Goal: Transaction & Acquisition: Book appointment/travel/reservation

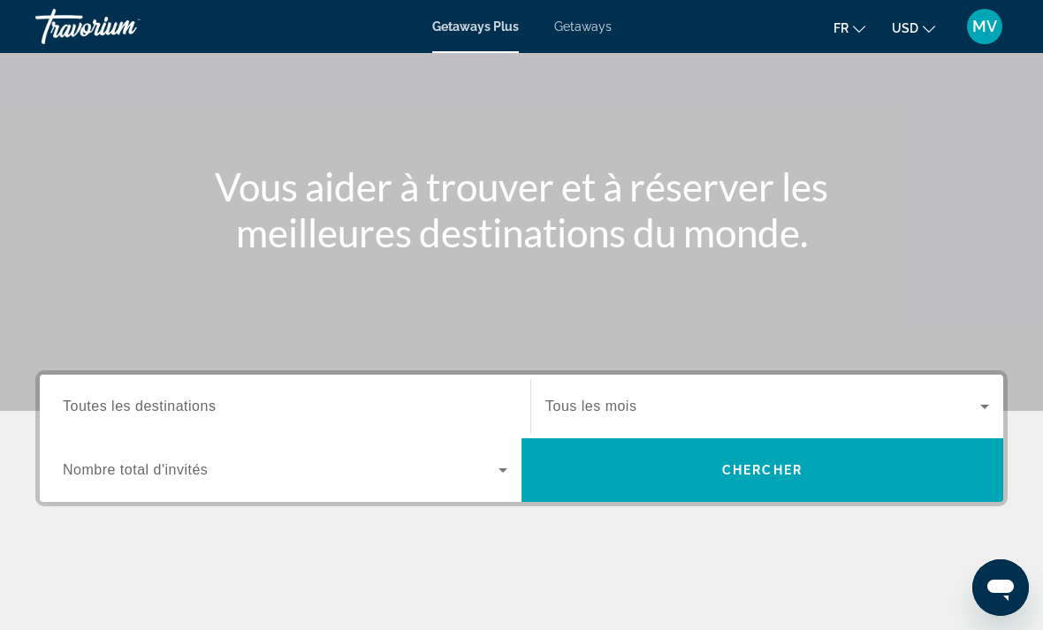
click at [192, 404] on span "Toutes les destinations" at bounding box center [139, 406] width 153 height 15
click at [192, 404] on input "Destination Toutes les destinations" at bounding box center [285, 407] width 445 height 21
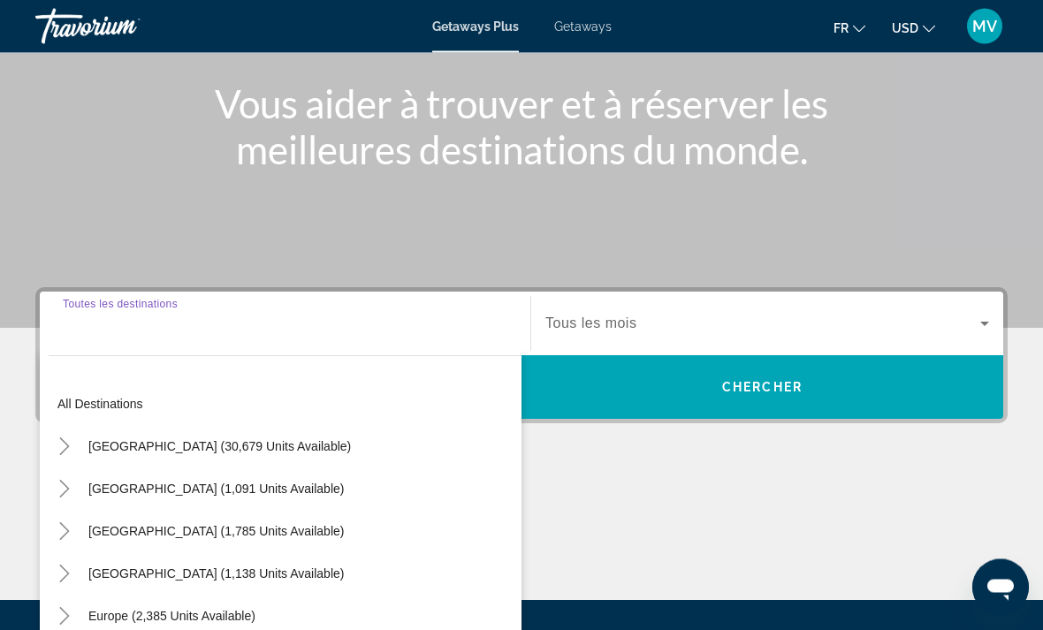
scroll to position [332, 0]
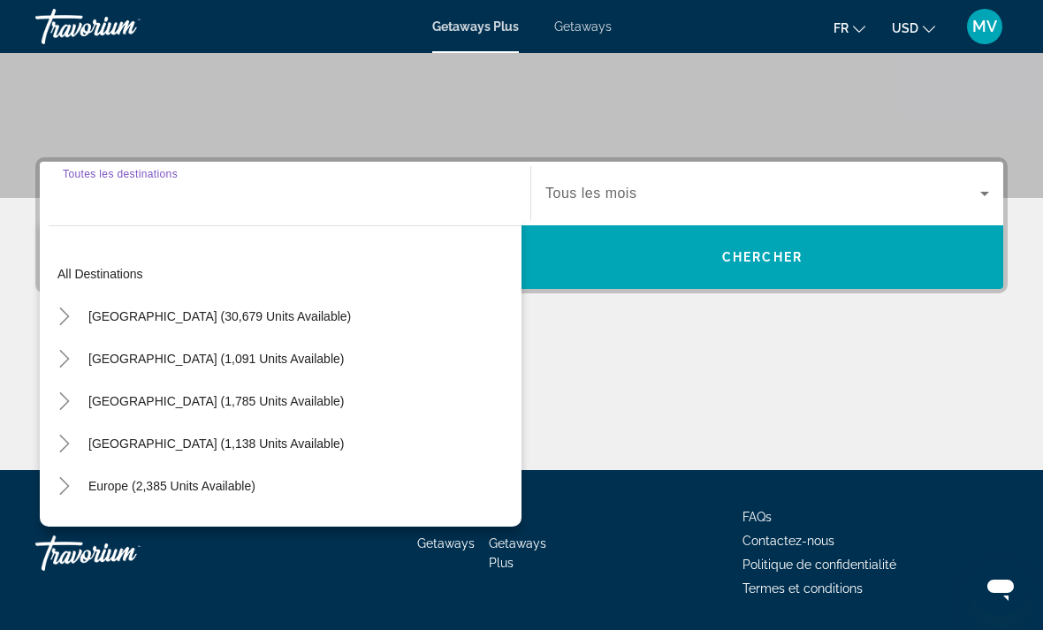
click at [79, 322] on mat-icon "Toggle United States (30,679 units available)" at bounding box center [64, 317] width 31 height 31
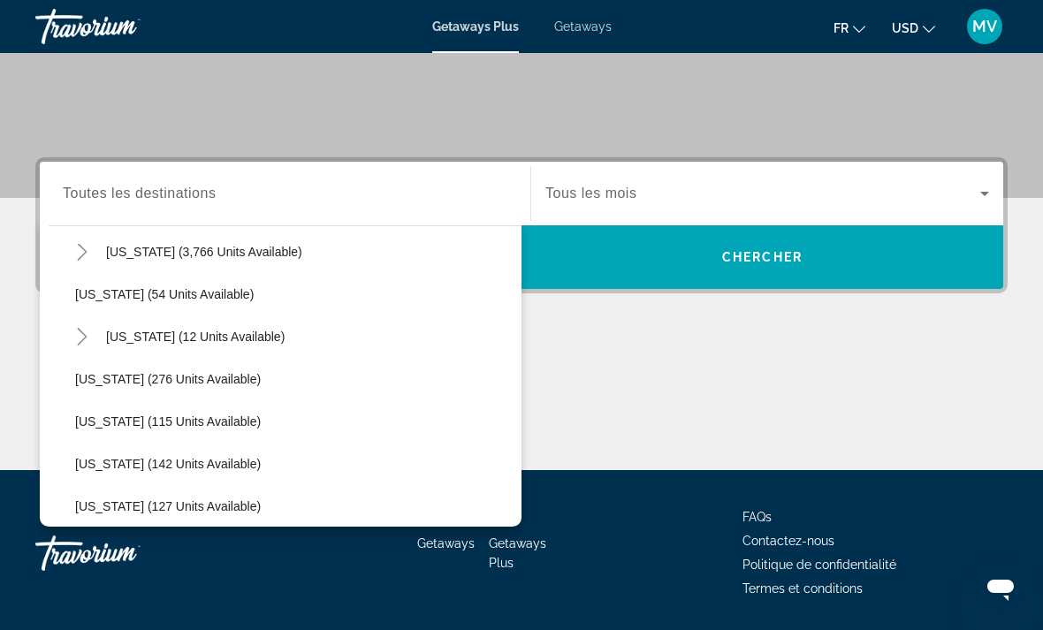
scroll to position [253, 0]
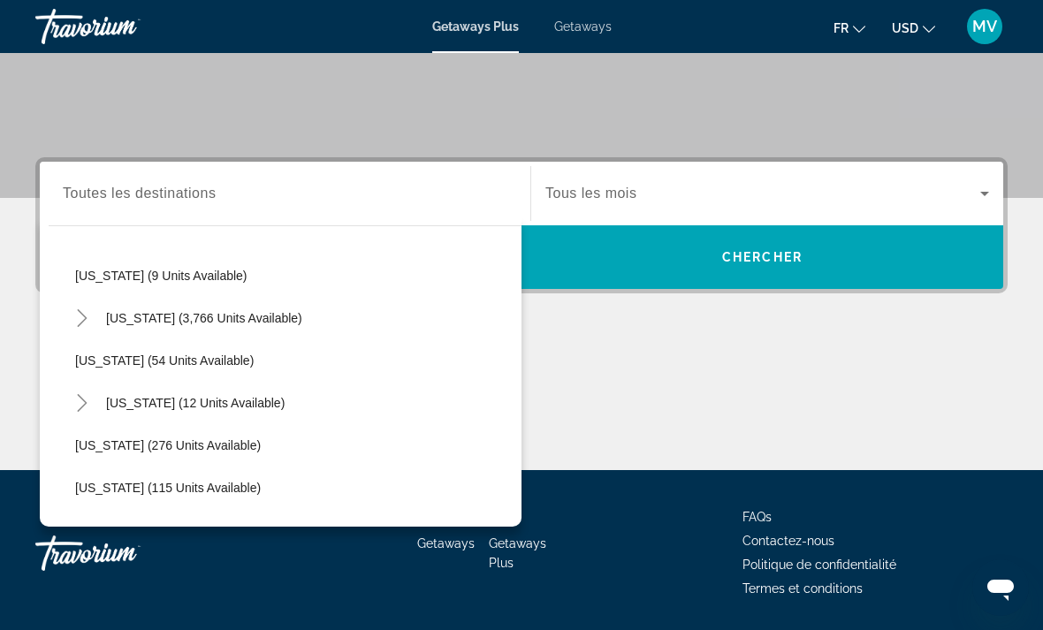
click at [78, 318] on icon "Toggle Florida (3,766 units available)" at bounding box center [82, 318] width 18 height 18
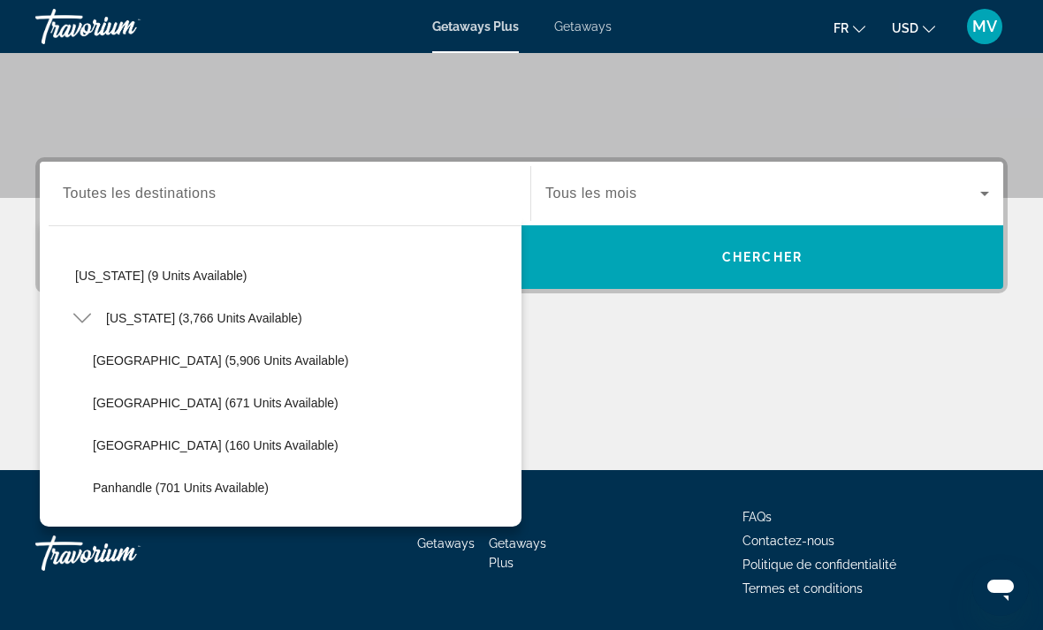
click at [171, 362] on span "[GEOGRAPHIC_DATA] (5,906 units available)" at bounding box center [221, 361] width 256 height 14
type input "**********"
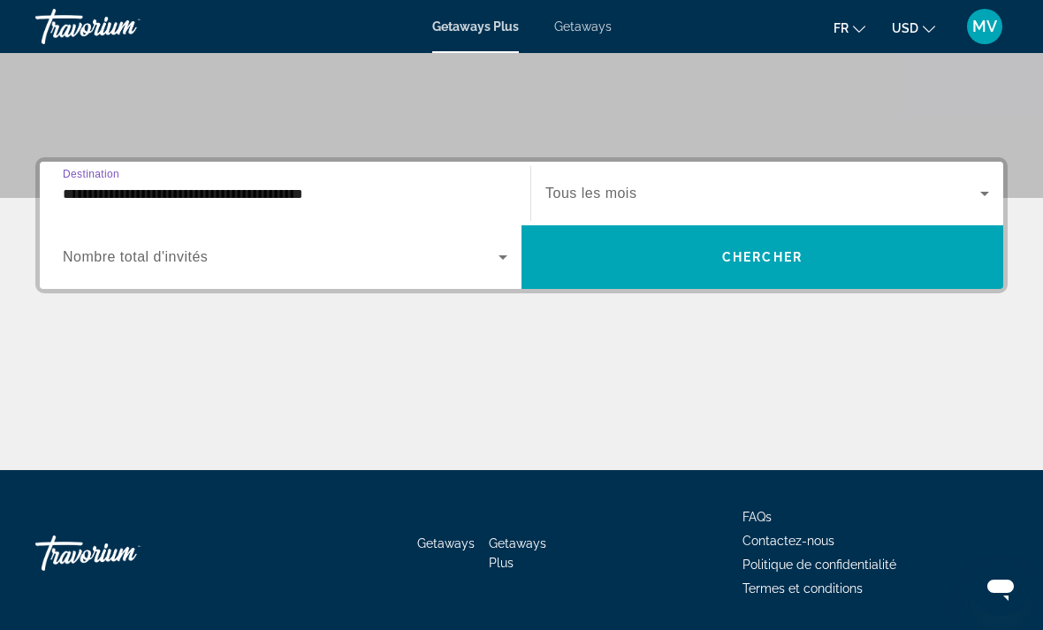
click at [980, 194] on icon "Search widget" at bounding box center [984, 193] width 21 height 21
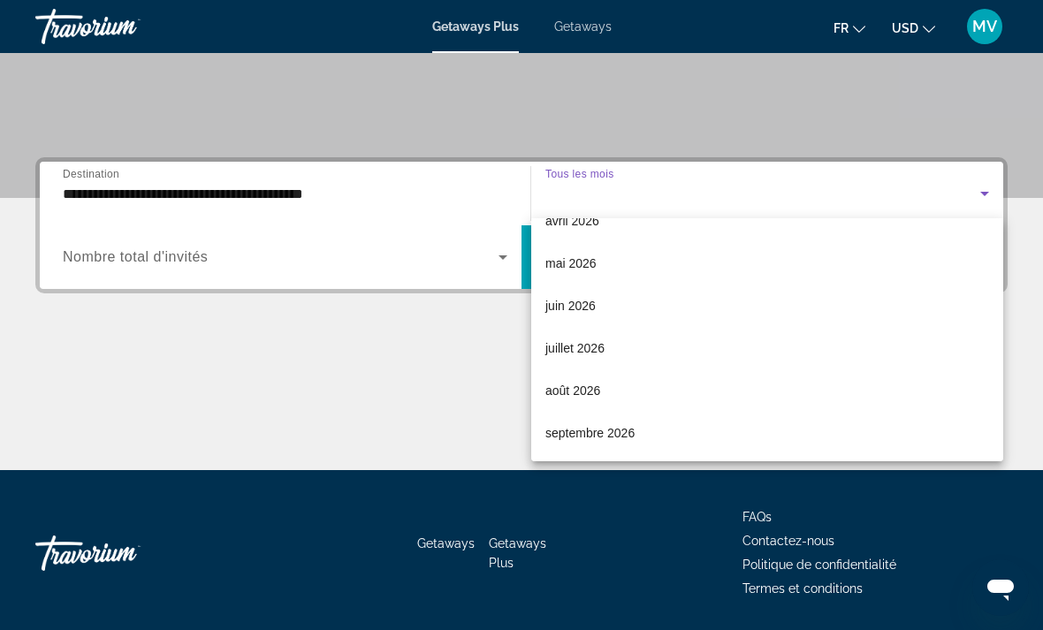
scroll to position [365, 0]
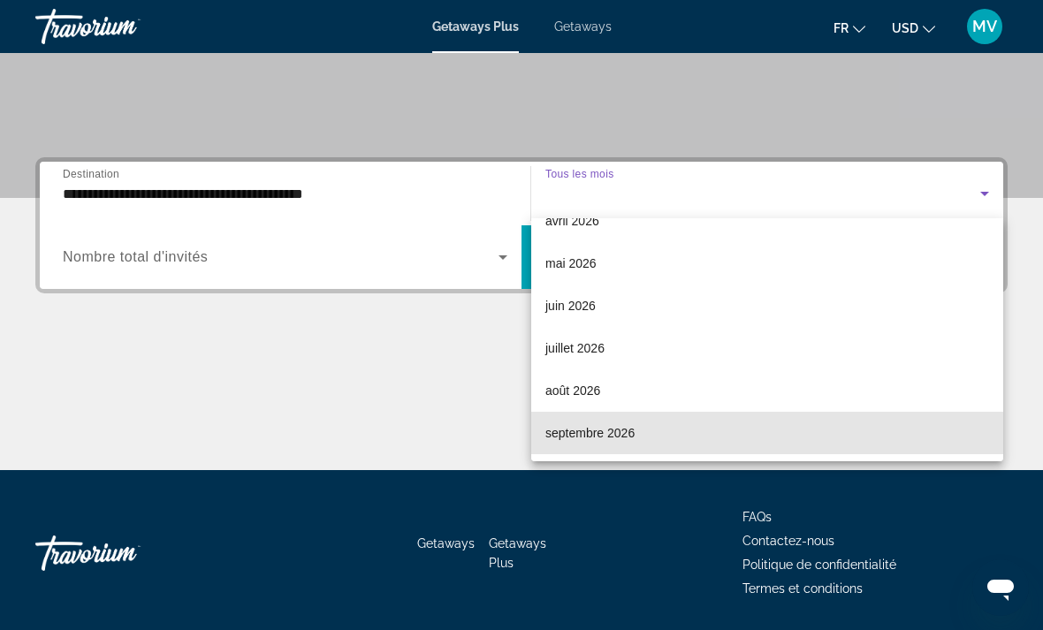
click at [621, 437] on span "septembre 2026" at bounding box center [590, 433] width 89 height 21
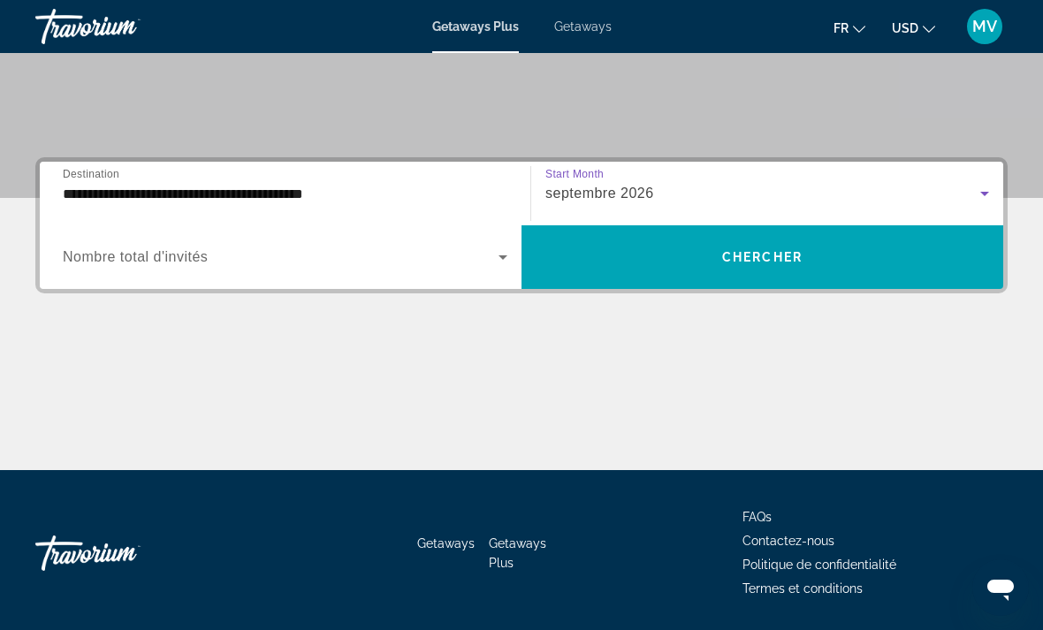
click at [505, 256] on icon "Search widget" at bounding box center [503, 257] width 21 height 21
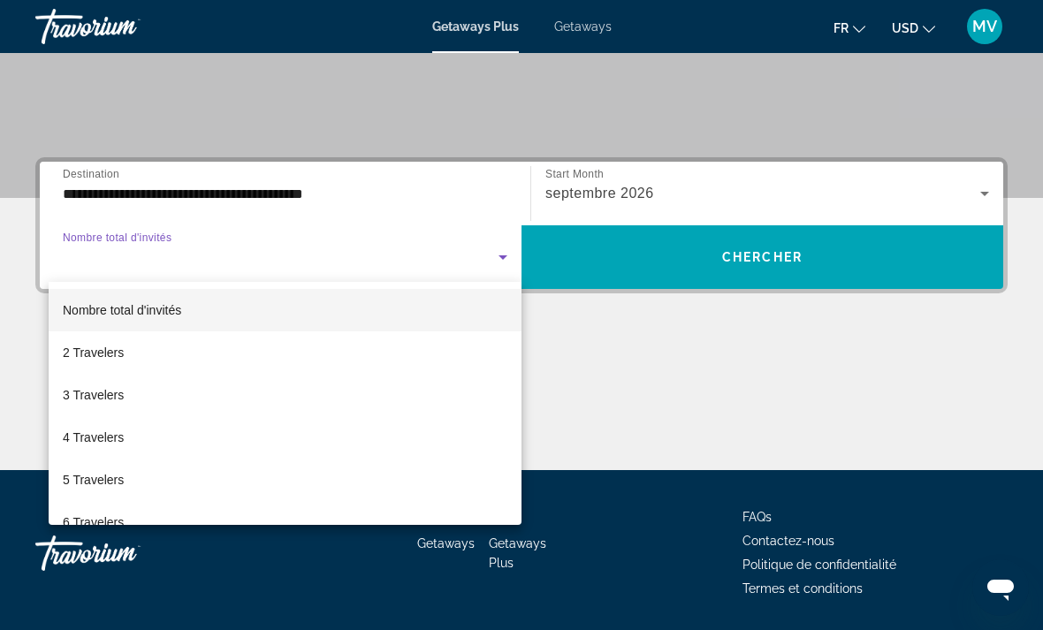
scroll to position [0, 0]
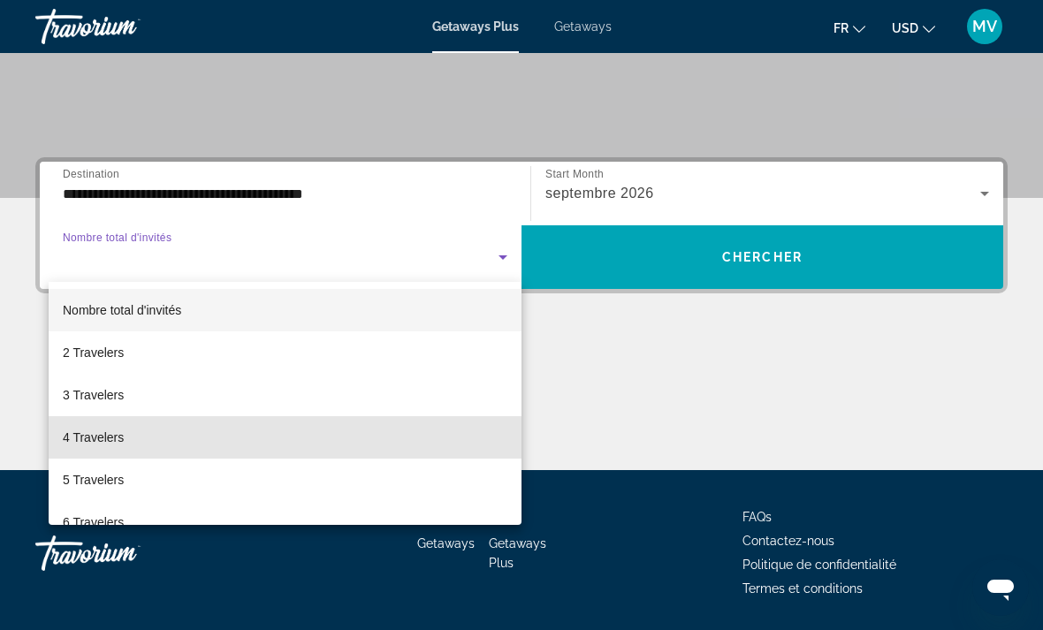
click at [105, 444] on span "4 Travelers" at bounding box center [93, 437] width 61 height 21
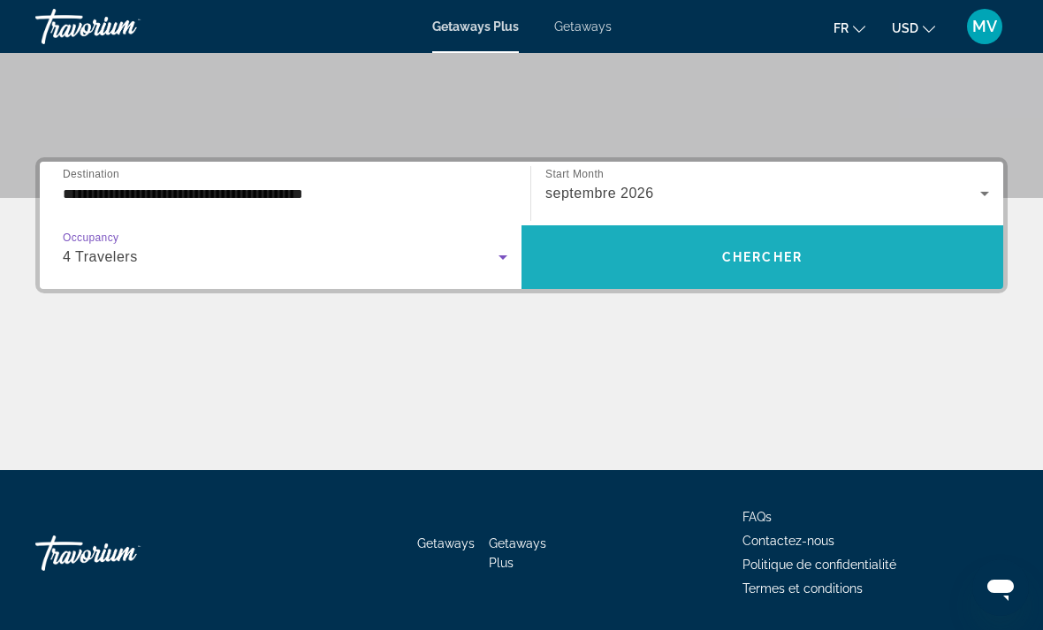
click at [775, 256] on span "Chercher" at bounding box center [762, 257] width 80 height 14
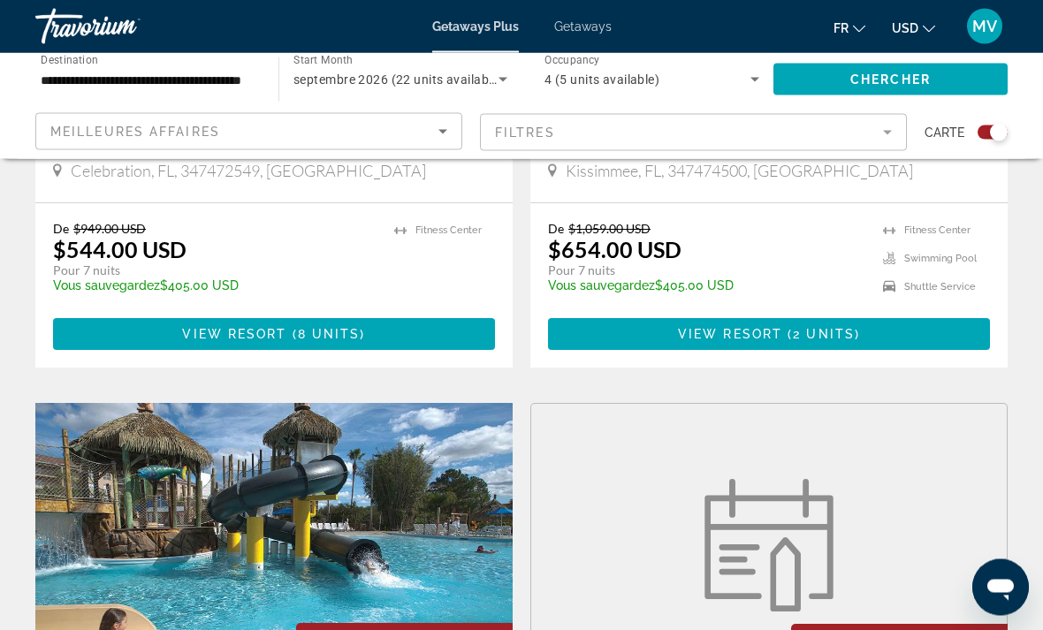
scroll to position [966, 0]
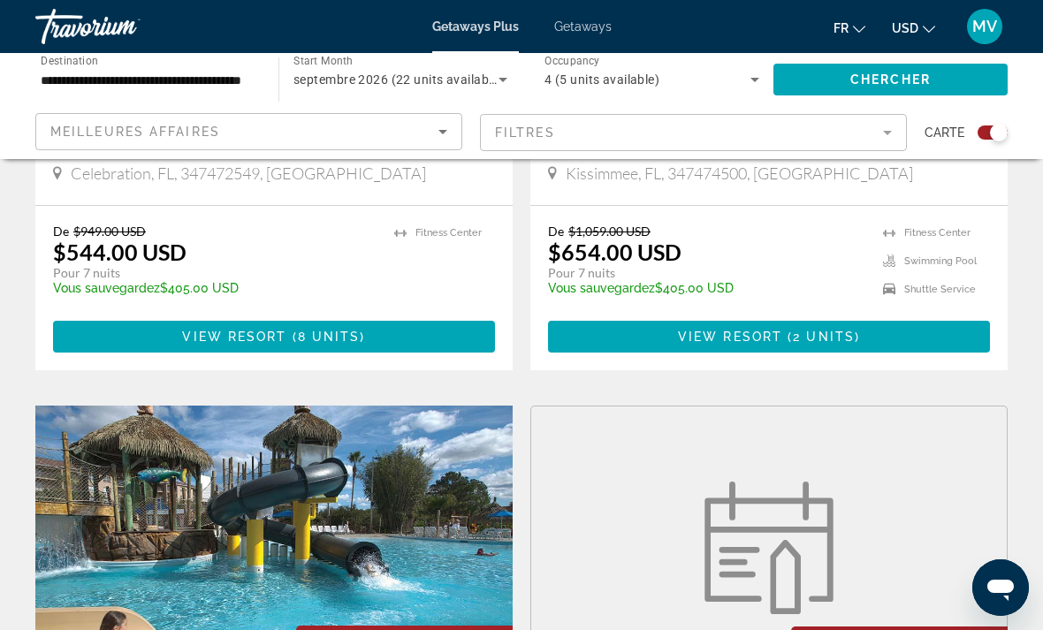
click at [313, 342] on span "8 units" at bounding box center [329, 337] width 63 height 14
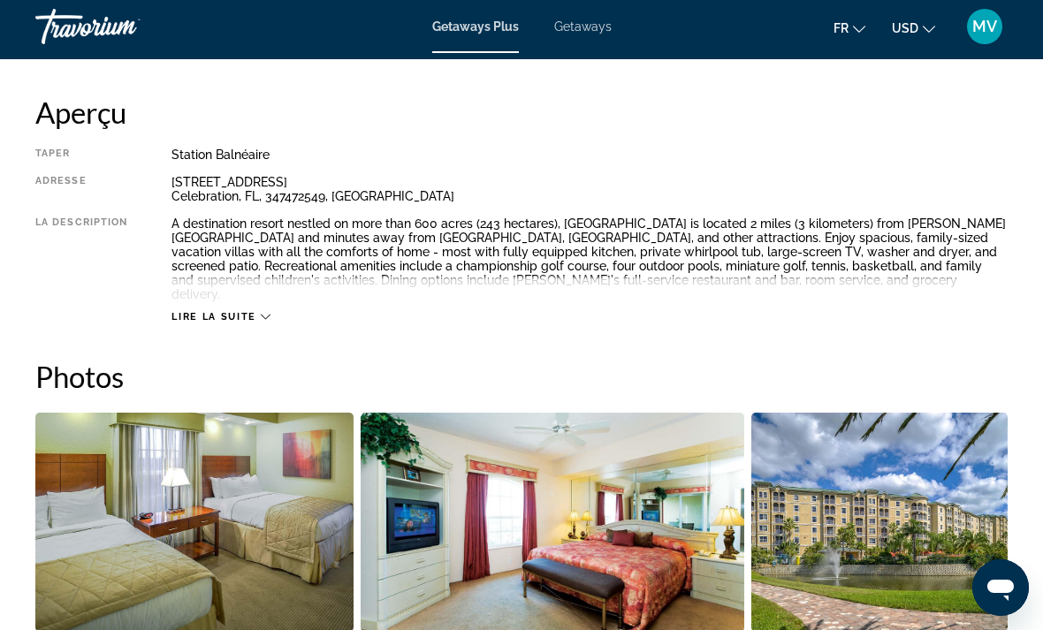
scroll to position [869, 0]
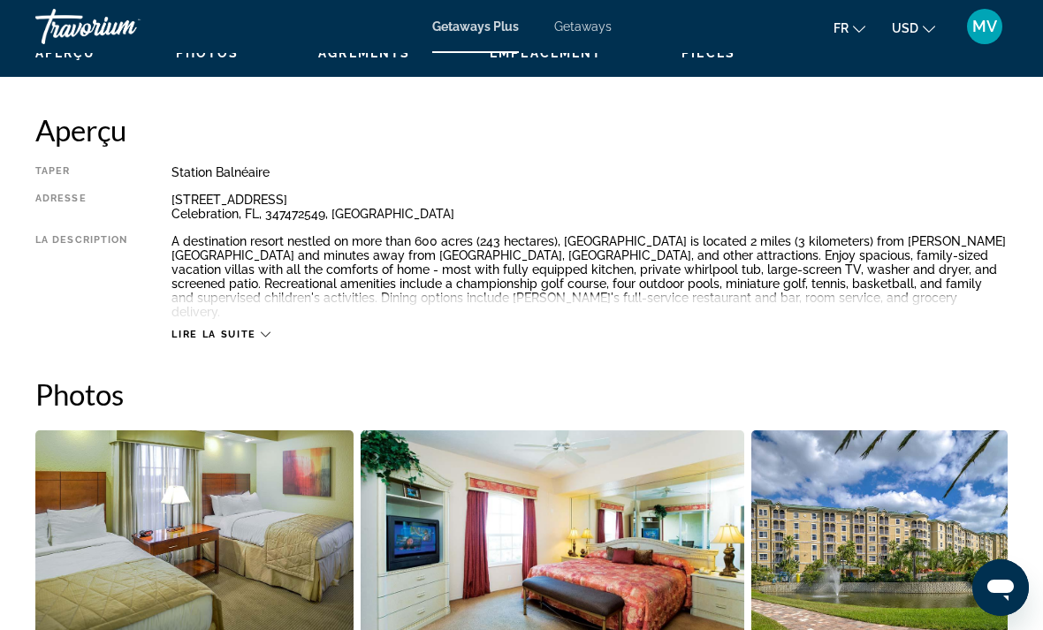
click at [269, 330] on icon "Main content" at bounding box center [266, 335] width 10 height 10
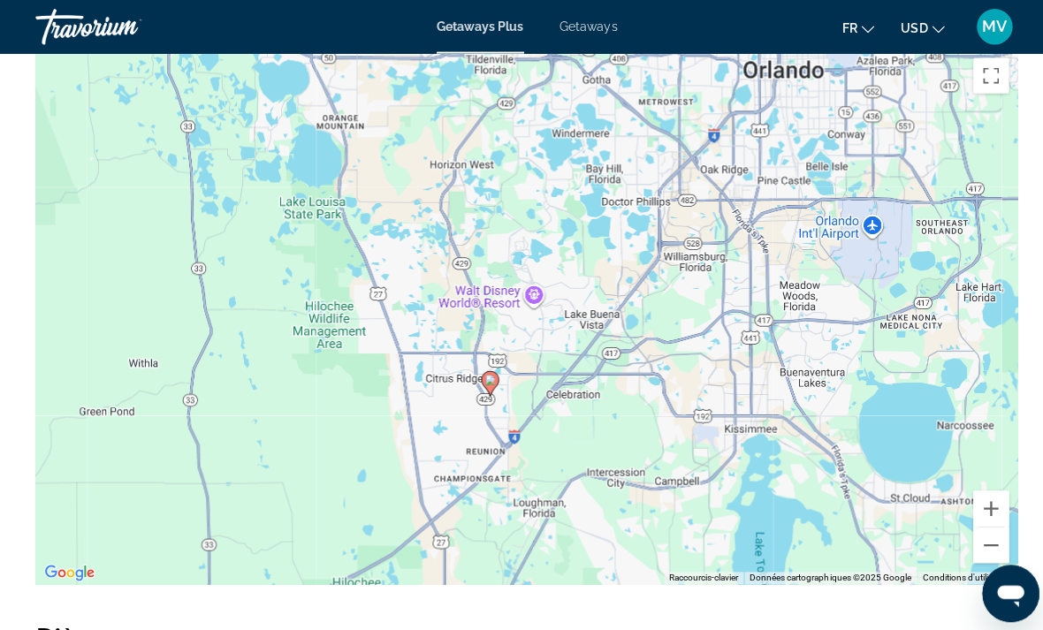
scroll to position [2755, 0]
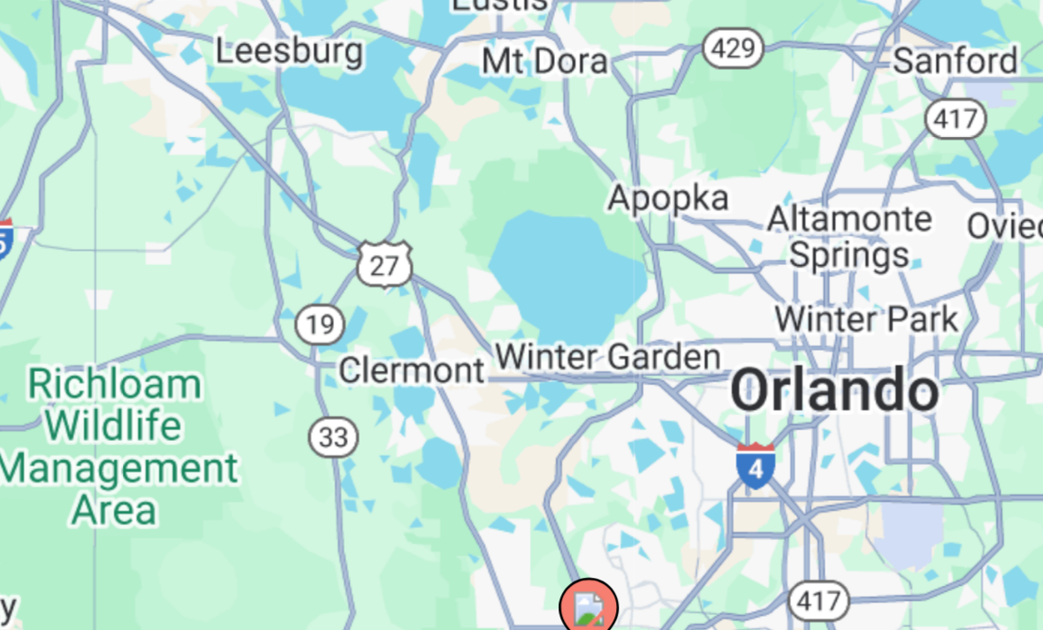
click at [651, 351] on image "Main content" at bounding box center [656, 356] width 11 height 11
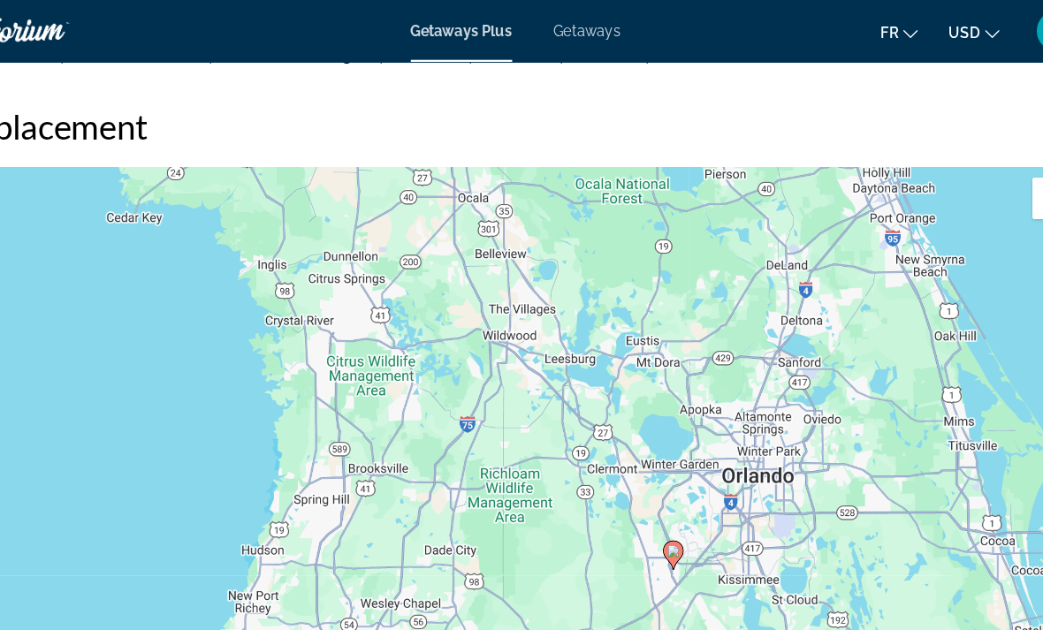
scroll to position [2640, 0]
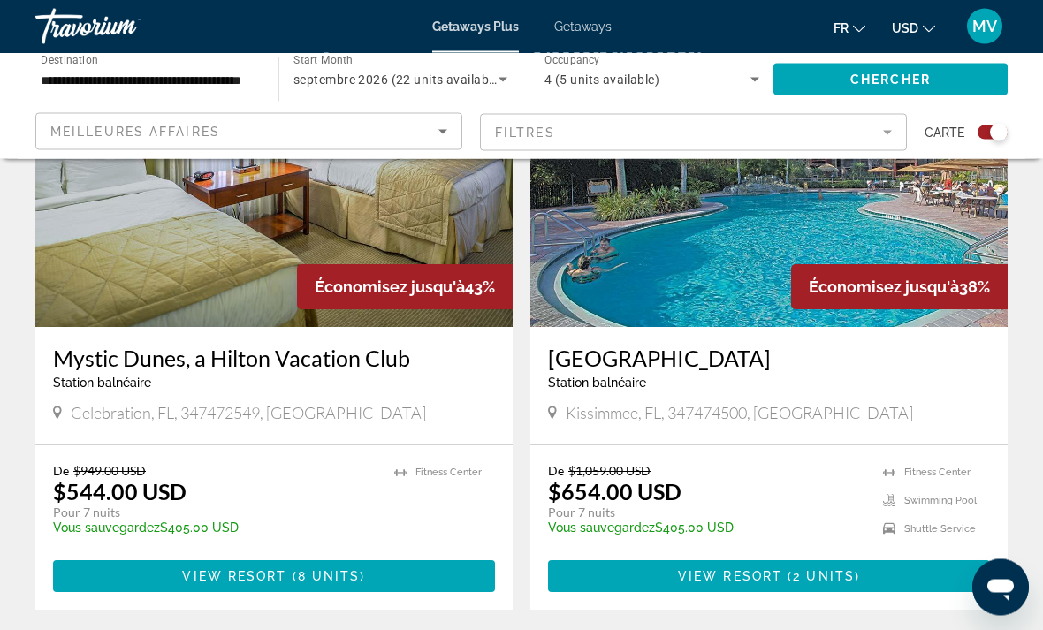
scroll to position [727, 0]
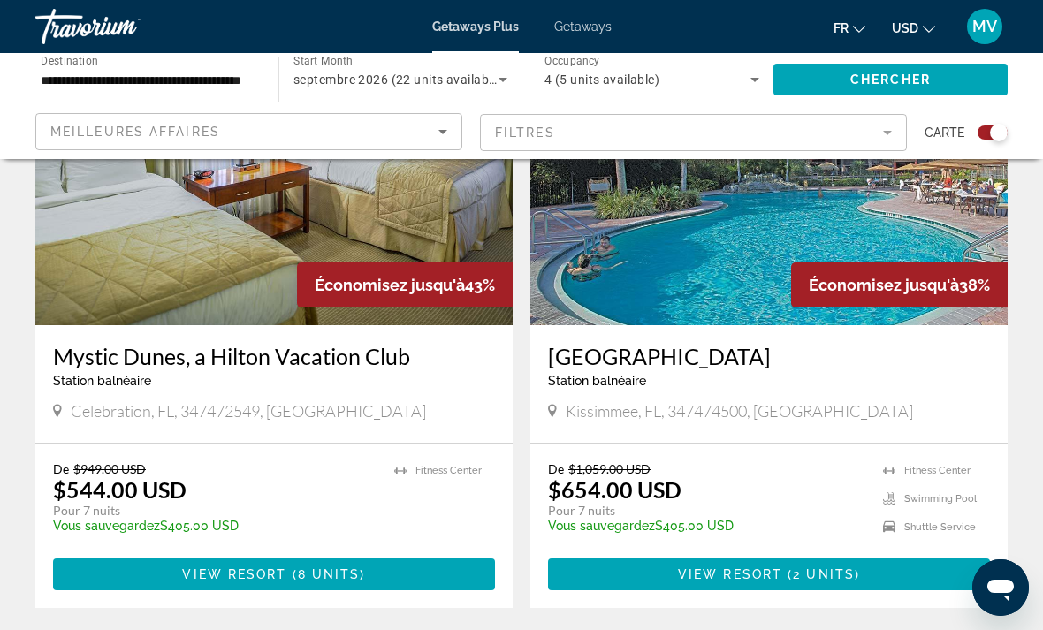
click at [654, 357] on h3 "[GEOGRAPHIC_DATA]" at bounding box center [769, 356] width 442 height 27
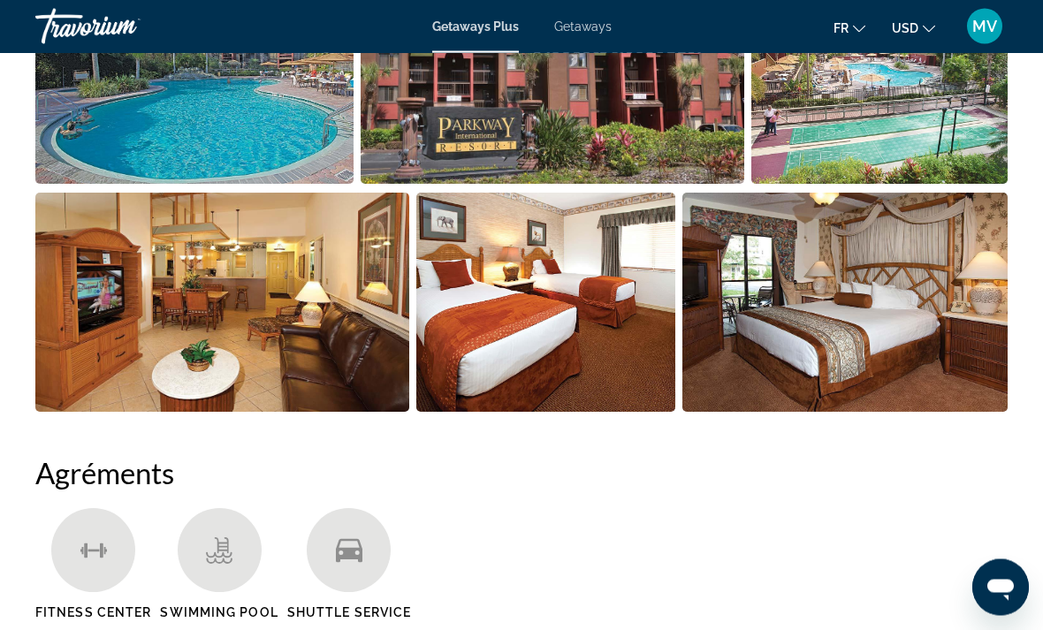
scroll to position [1307, 0]
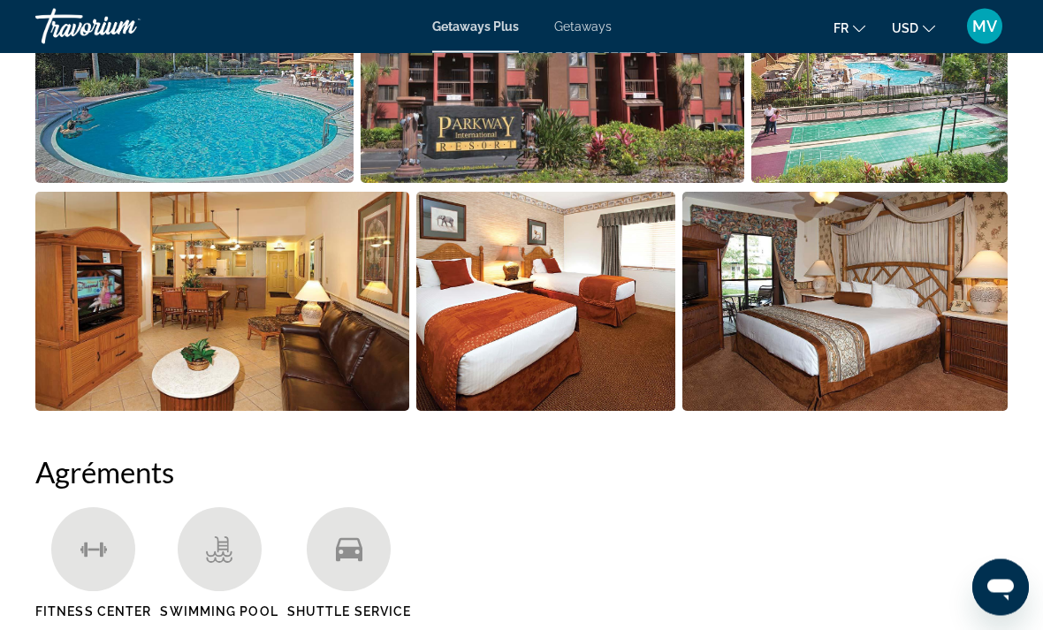
click at [329, 332] on img "Open full-screen image slider" at bounding box center [222, 302] width 374 height 219
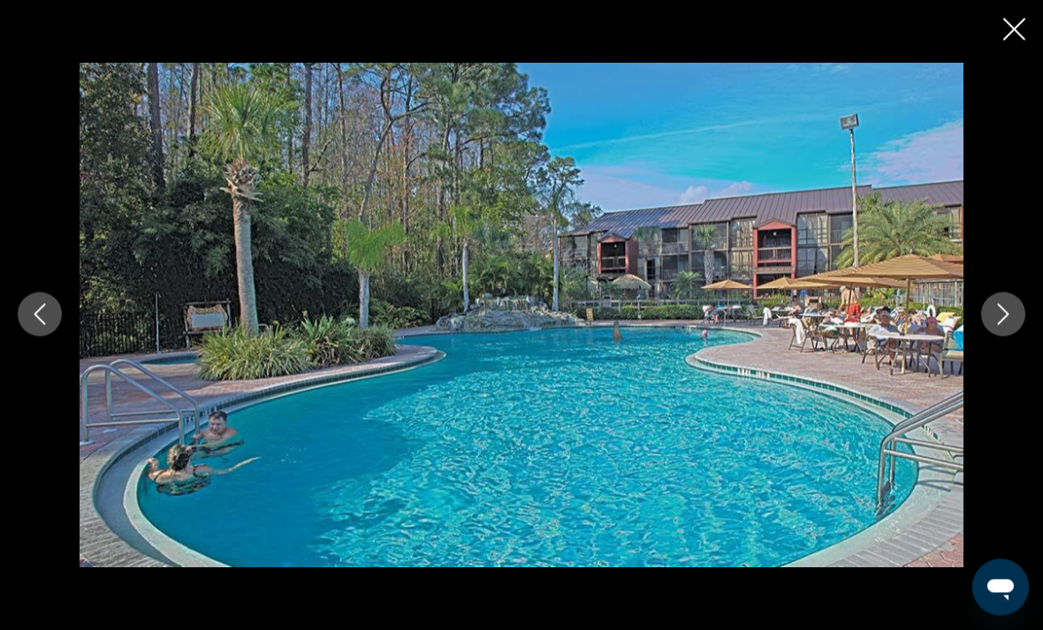
scroll to position [1746, 0]
click at [1010, 325] on icon "Next image" at bounding box center [1003, 314] width 21 height 21
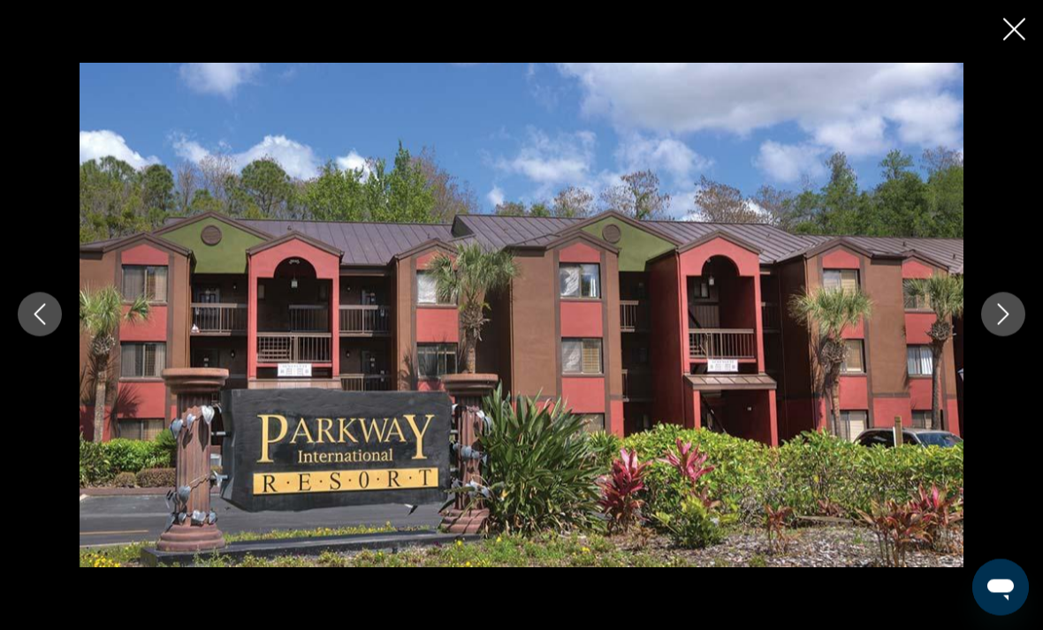
click at [40, 332] on button "Previous image" at bounding box center [40, 315] width 44 height 44
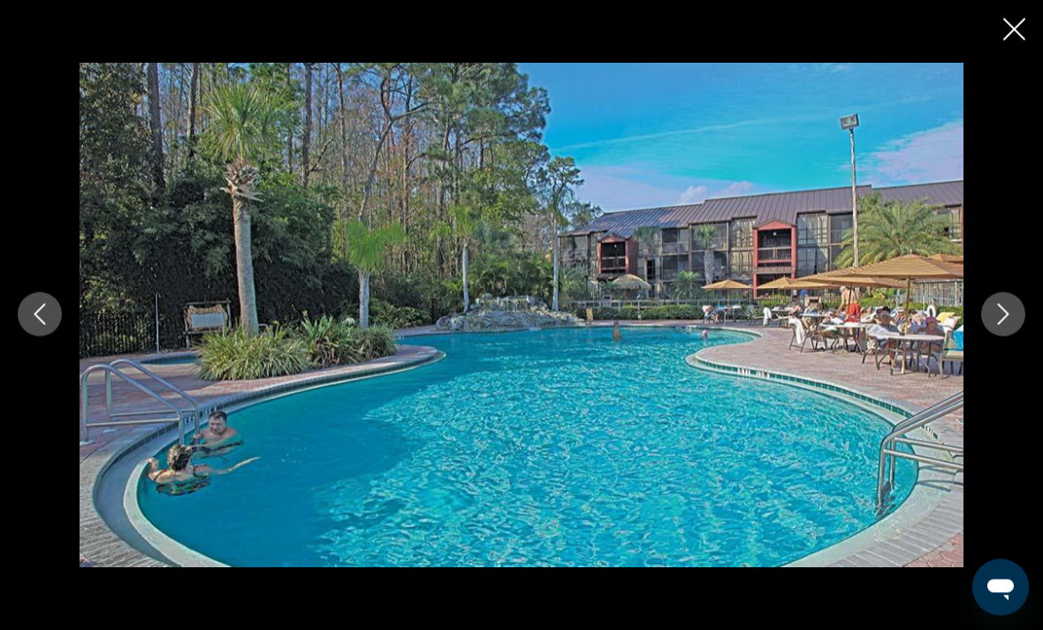
click at [1016, 337] on button "Next image" at bounding box center [1004, 315] width 44 height 44
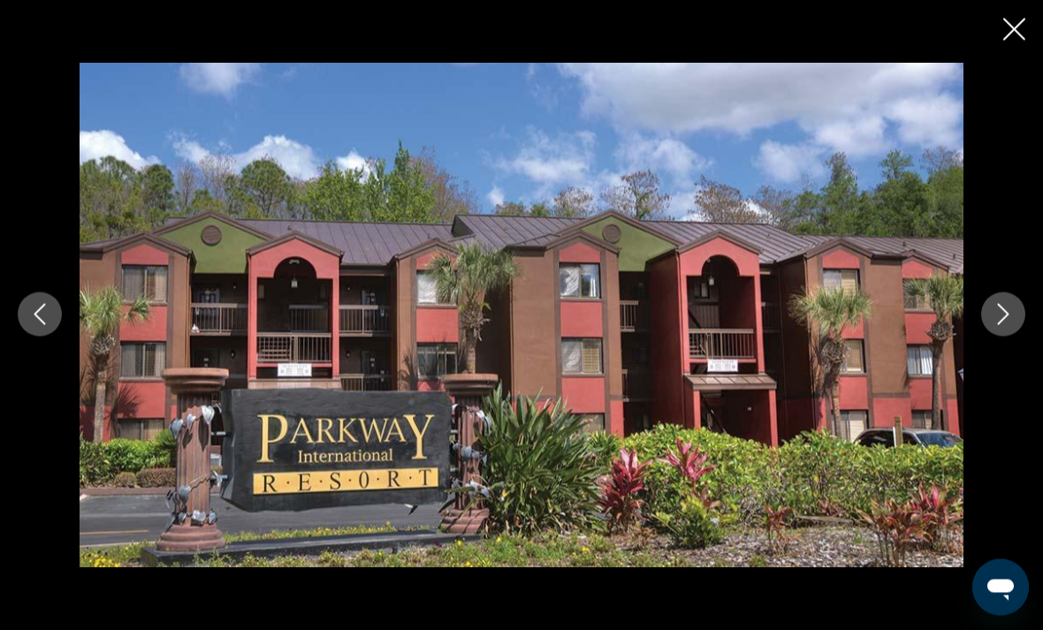
click at [1002, 325] on icon "Next image" at bounding box center [1003, 314] width 21 height 21
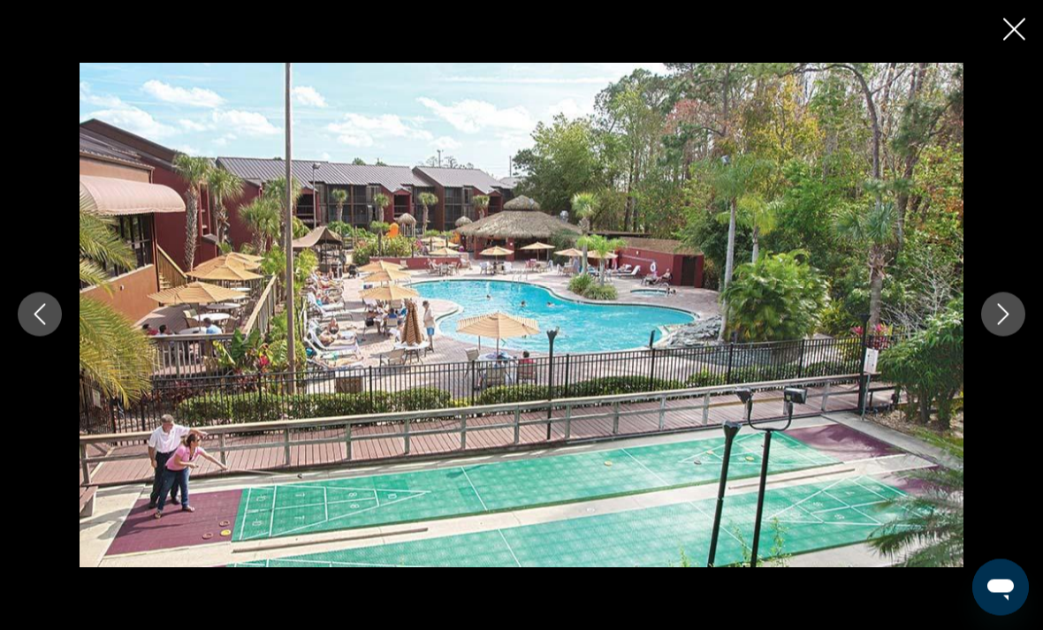
click at [999, 42] on div "prev next" at bounding box center [521, 315] width 1043 height 630
click at [1012, 30] on icon "Close slideshow" at bounding box center [1015, 30] width 22 height 22
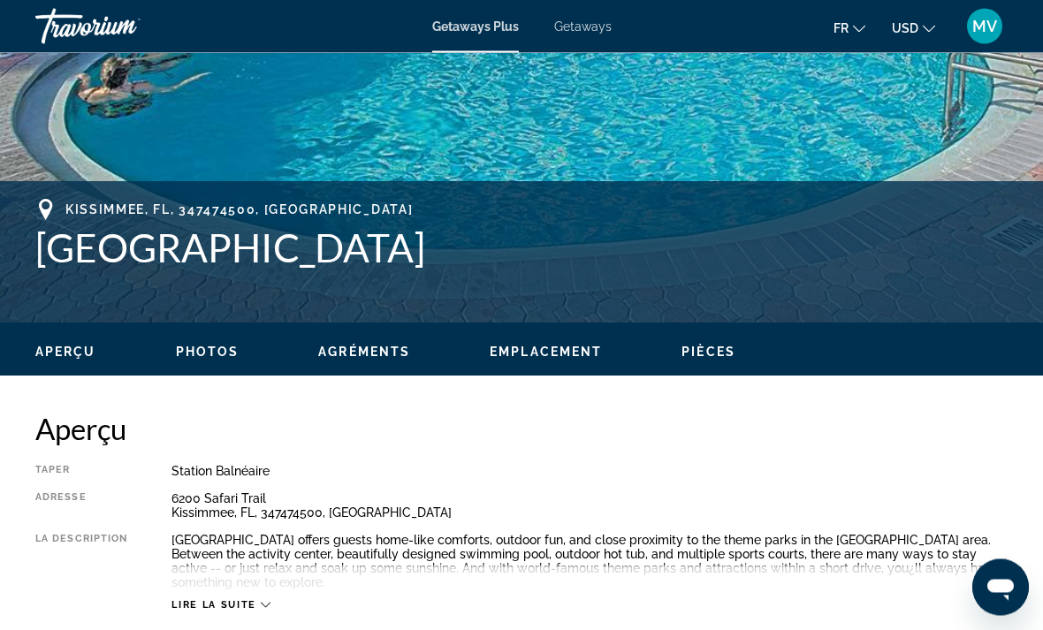
scroll to position [571, 0]
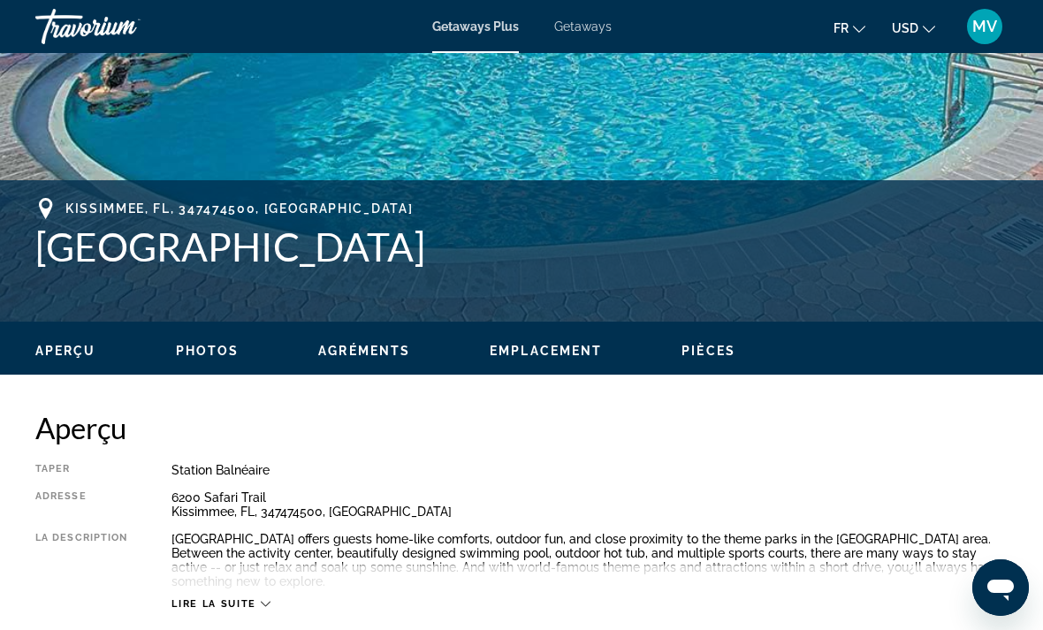
click at [549, 353] on span "Emplacement" at bounding box center [546, 351] width 112 height 14
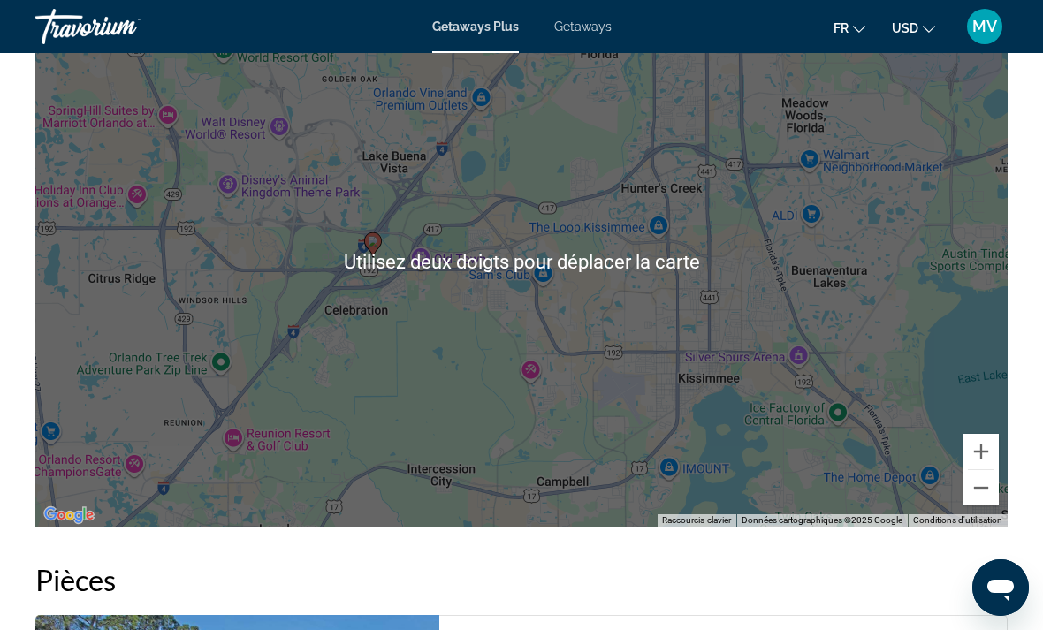
scroll to position [2854, 0]
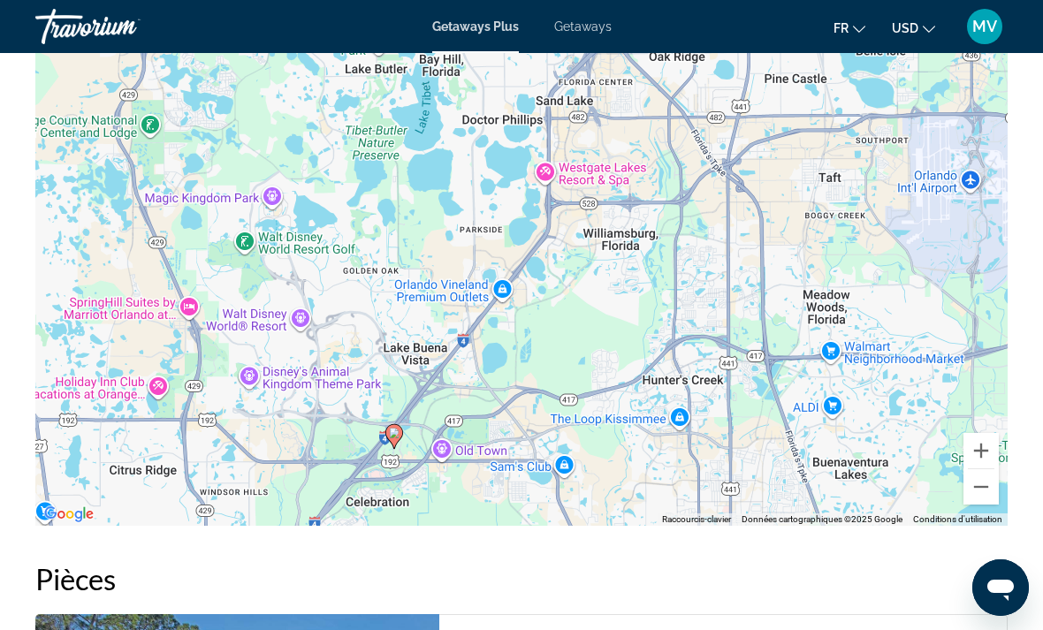
click at [545, 174] on div "Pour activer le glissement du marqueur avec le clavier, appuyez sur Alt+Entrée.…" at bounding box center [521, 261] width 973 height 531
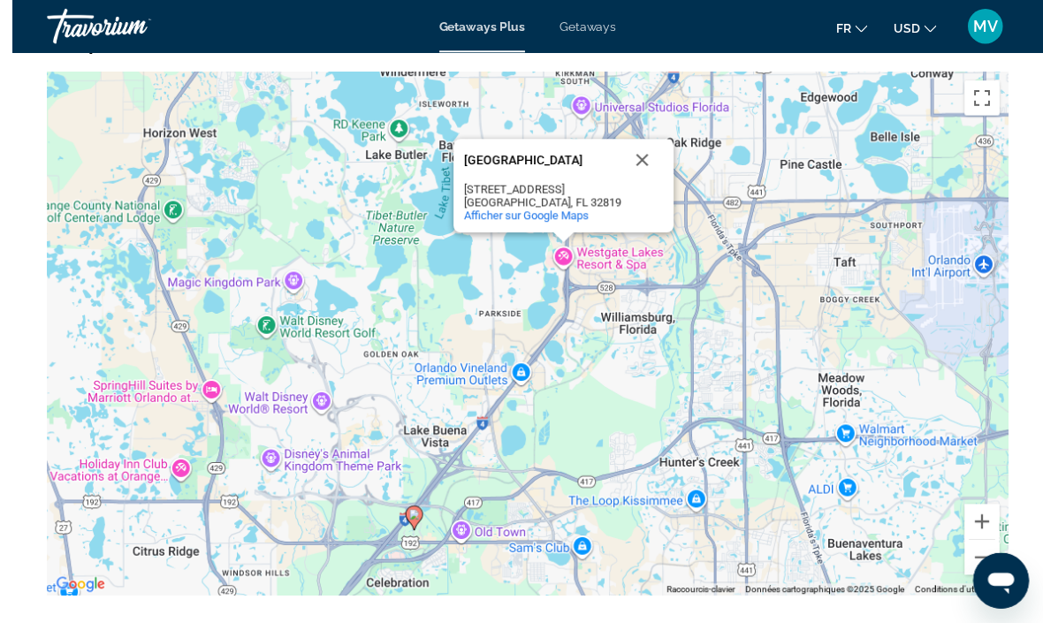
scroll to position [2788, 0]
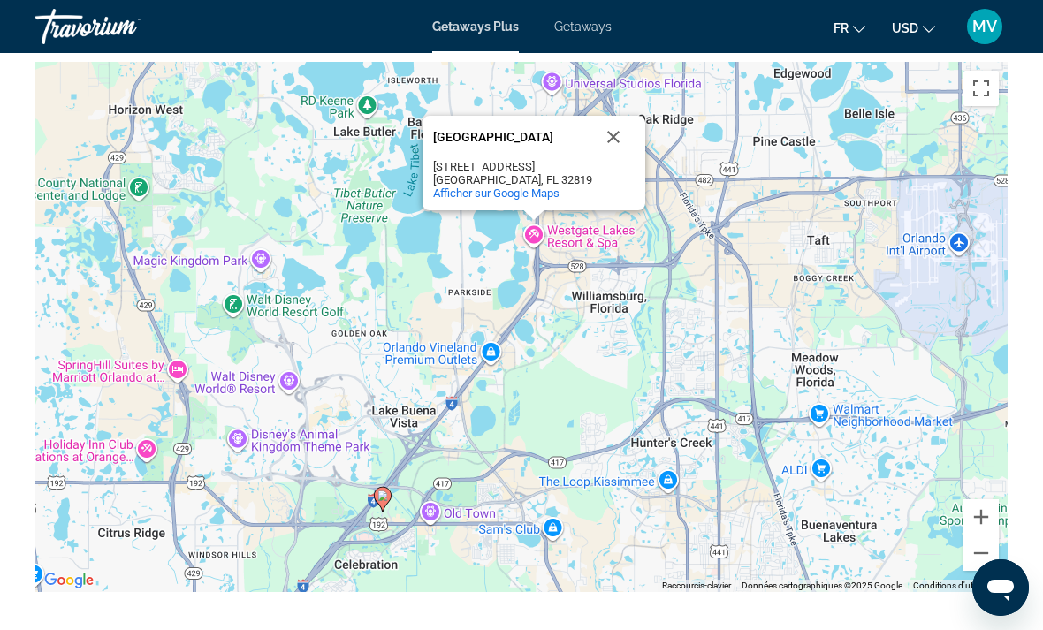
click at [539, 233] on div "Pour activer le glissement du marqueur avec le clavier, appuyez sur Alt+Entrée.…" at bounding box center [521, 327] width 973 height 531
click at [517, 192] on span "Afficher sur Google Maps" at bounding box center [496, 193] width 126 height 13
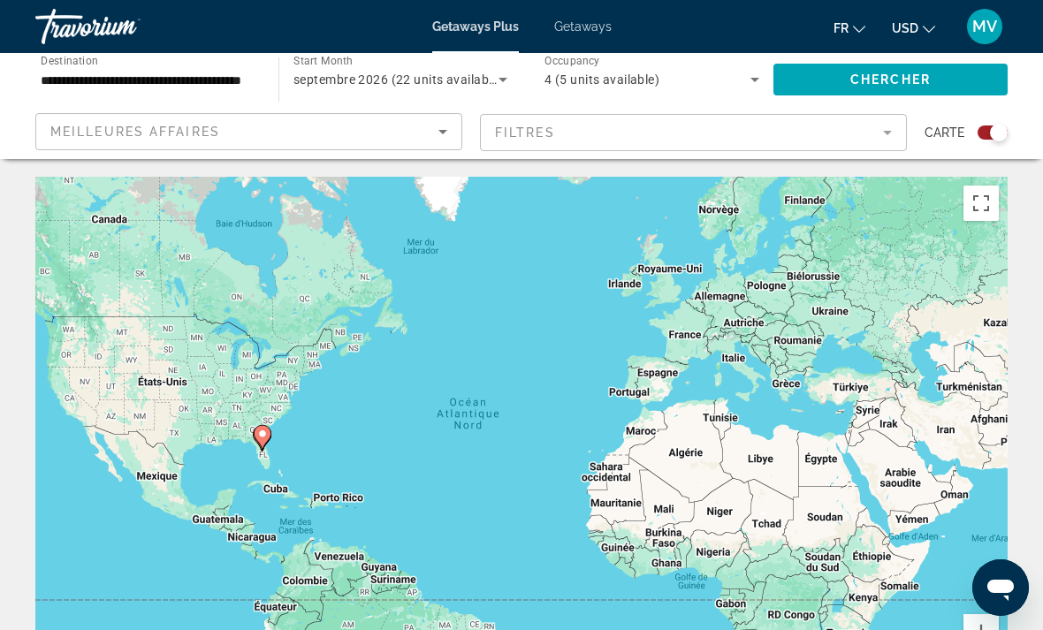
click at [746, 71] on icon "Search widget" at bounding box center [755, 79] width 21 height 21
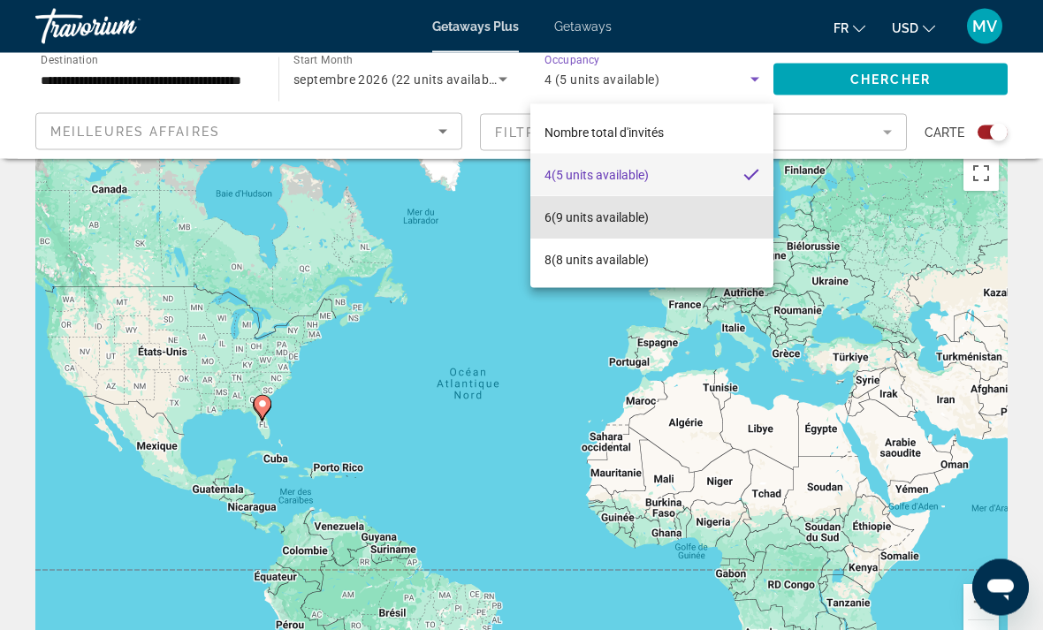
scroll to position [26, 0]
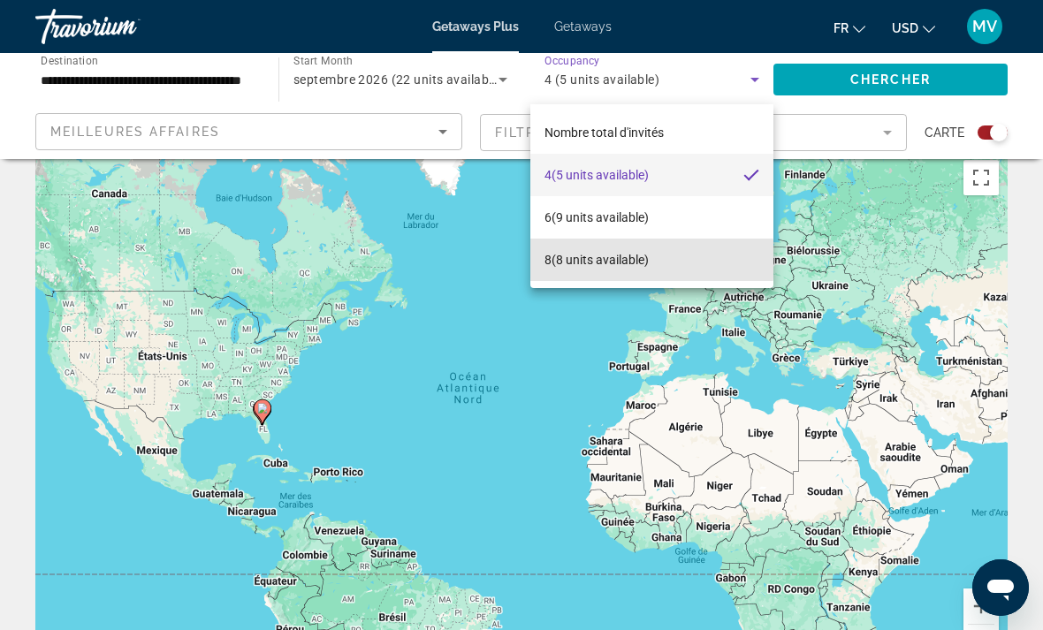
click at [585, 260] on span "8 (8 units available)" at bounding box center [597, 259] width 104 height 21
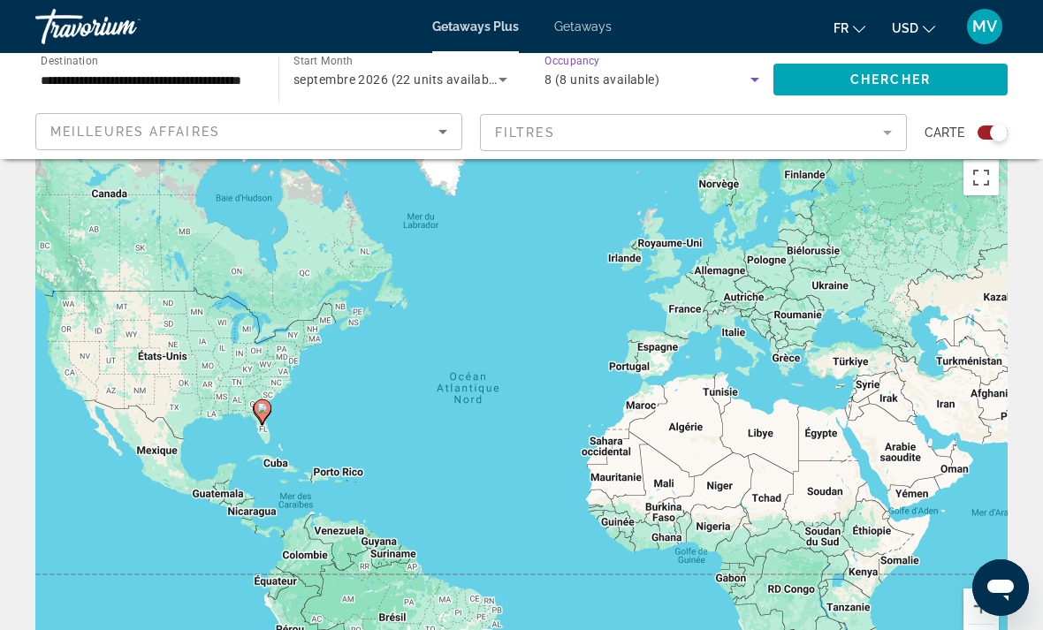
click at [908, 73] on span "Chercher" at bounding box center [891, 80] width 80 height 14
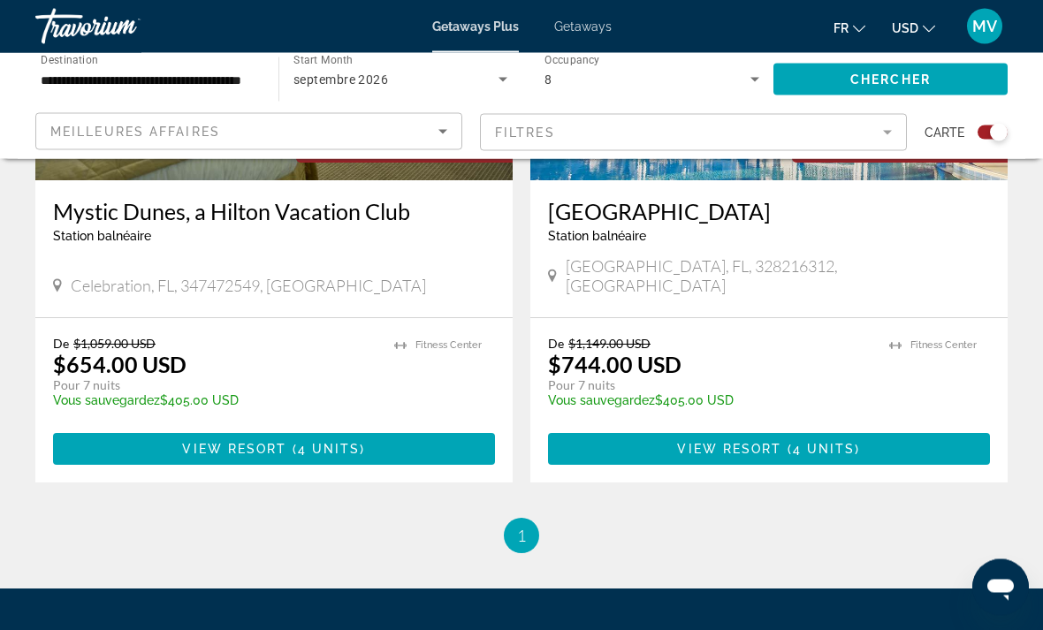
scroll to position [872, 0]
click at [802, 442] on span "4 units" at bounding box center [824, 449] width 63 height 14
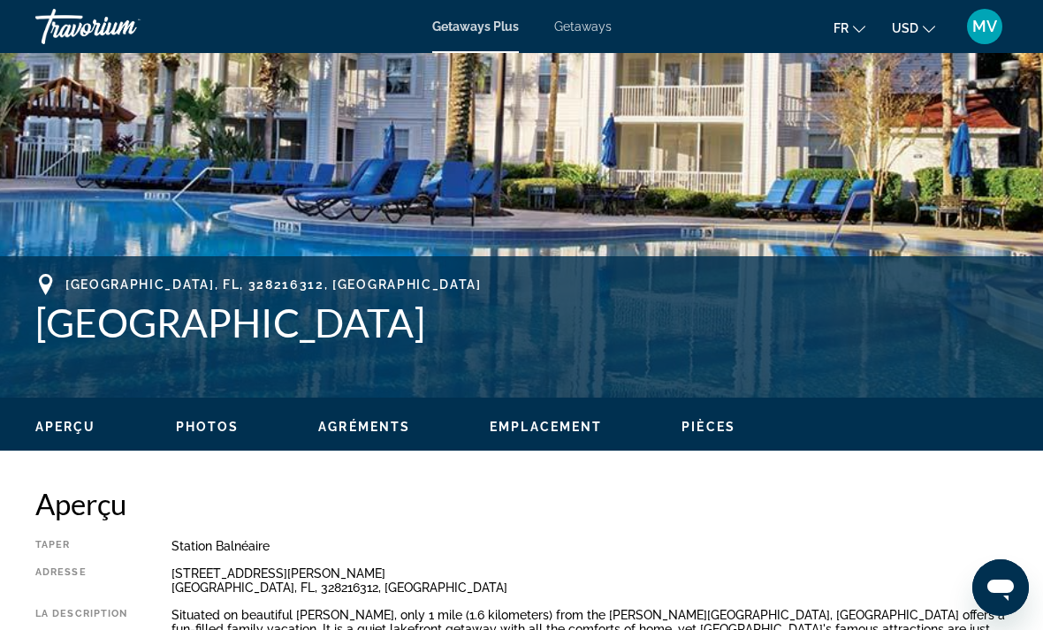
scroll to position [494, 0]
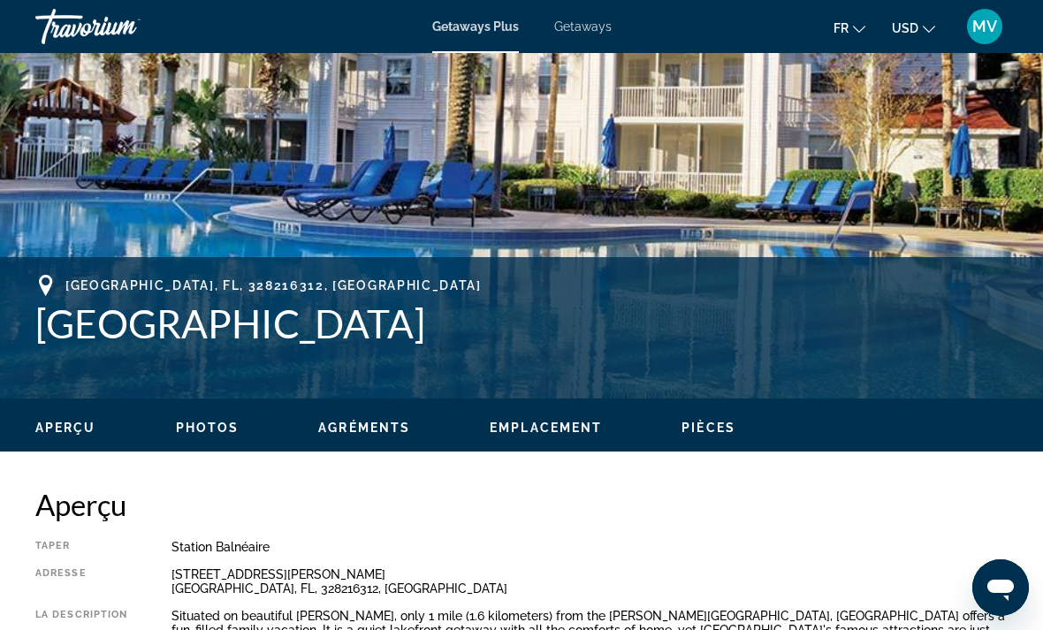
click at [236, 429] on span "Photos" at bounding box center [208, 428] width 64 height 14
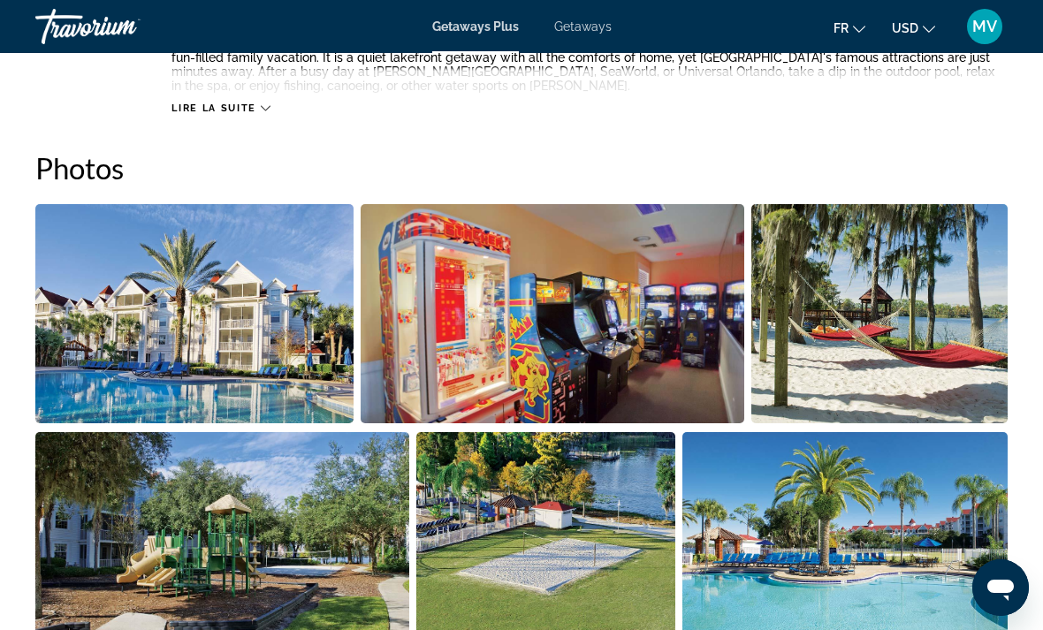
scroll to position [1112, 0]
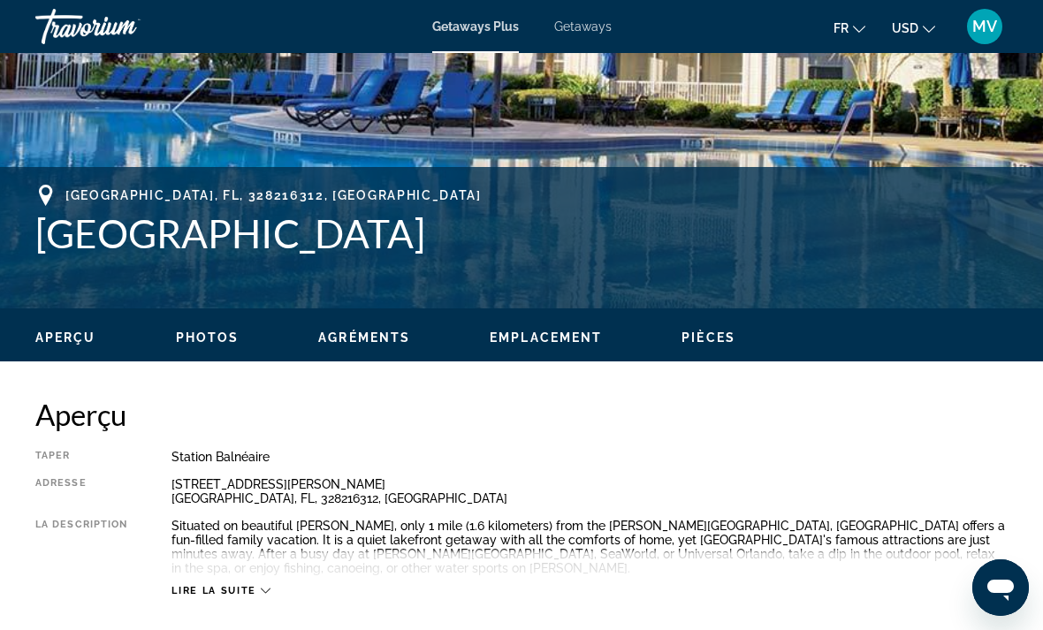
click at [535, 331] on span "Emplacement" at bounding box center [546, 338] width 112 height 14
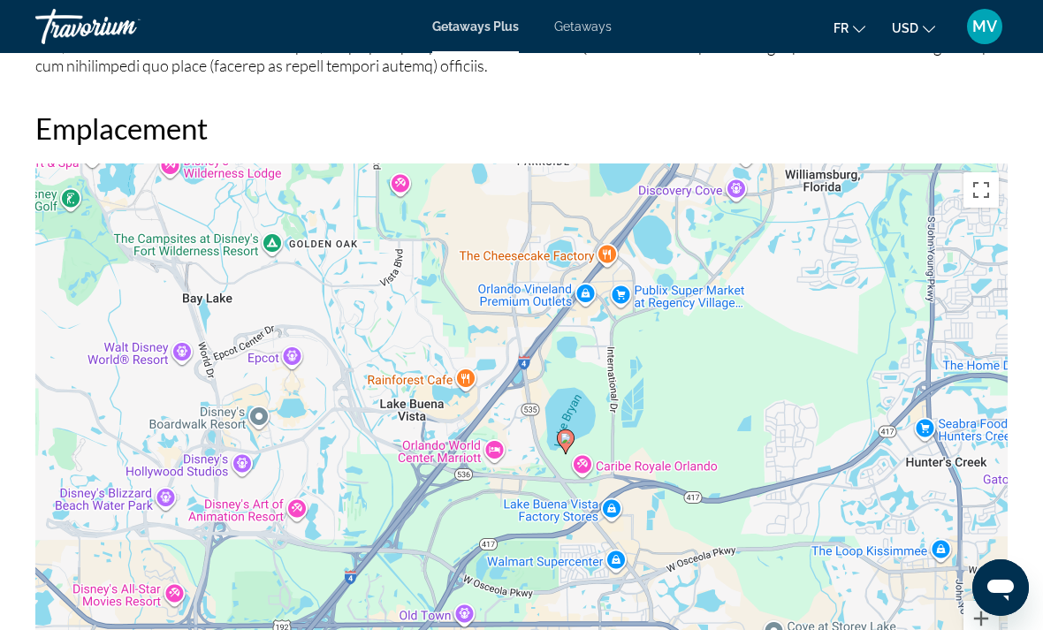
scroll to position [2527, 0]
